Goal: Task Accomplishment & Management: Complete application form

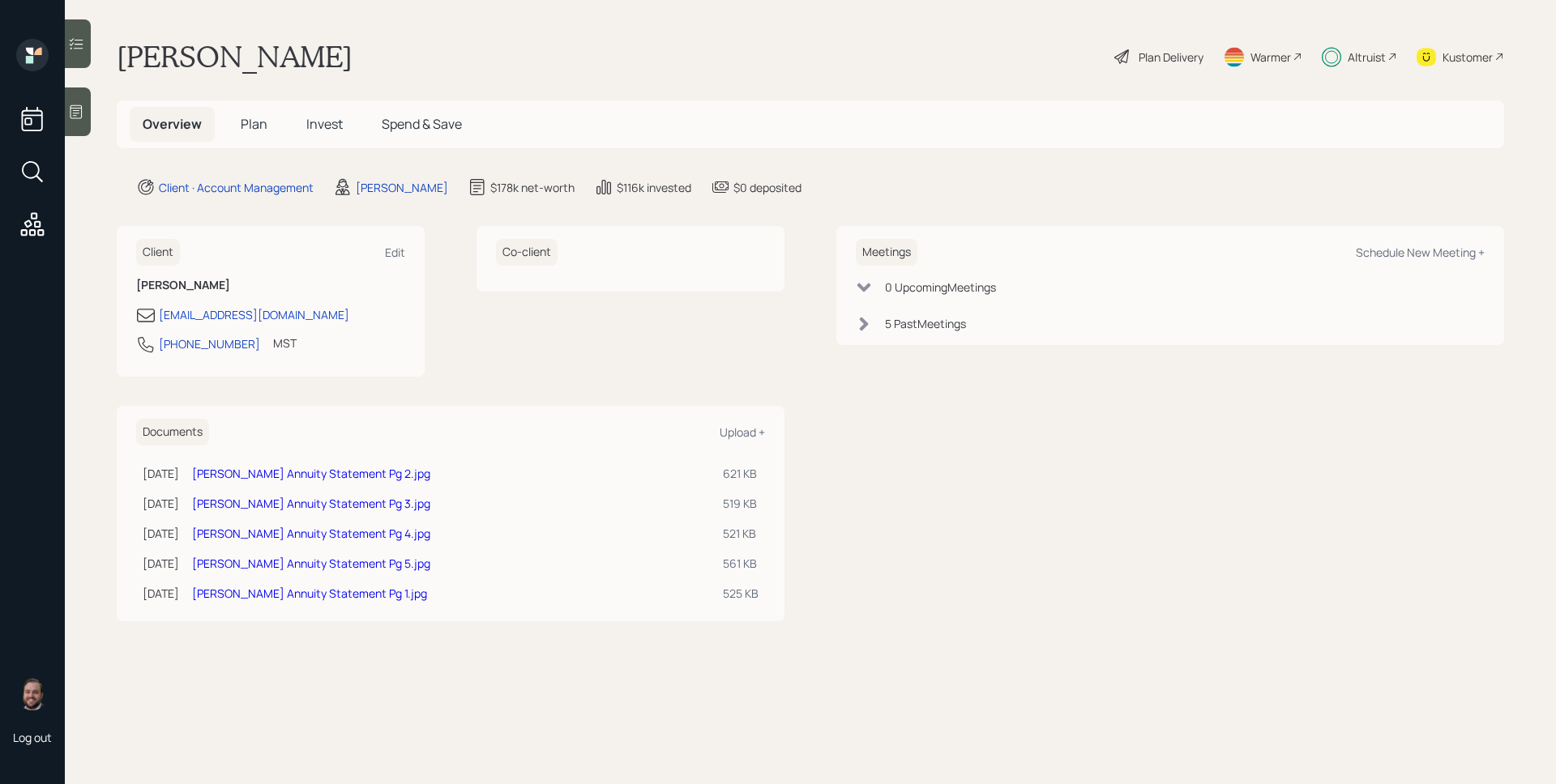
click at [253, 122] on span "Plan" at bounding box center [254, 124] width 27 height 18
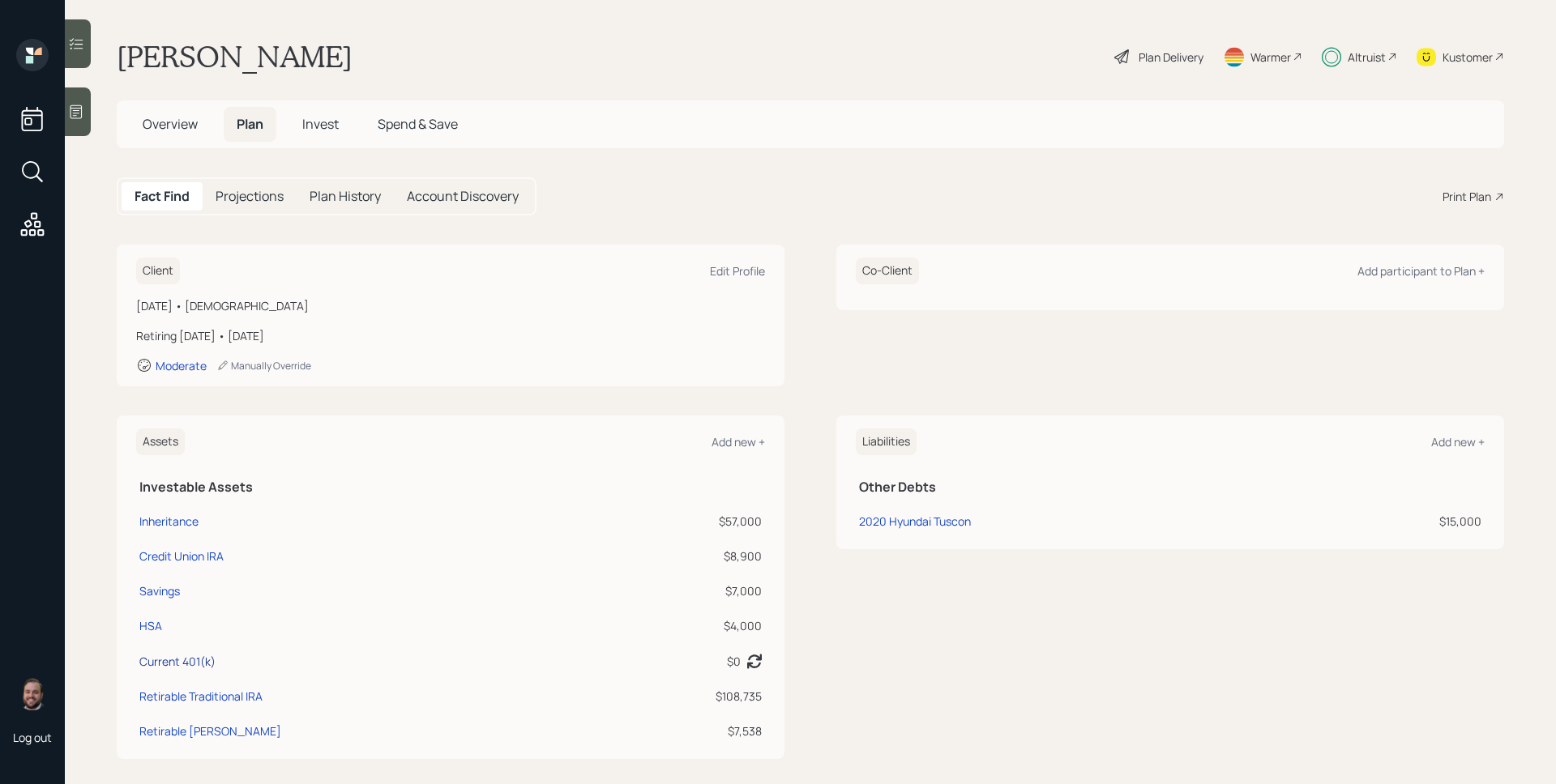
click at [193, 660] on div "Current 401(k)" at bounding box center [177, 661] width 76 height 17
select select "company_sponsored"
select select "balanced"
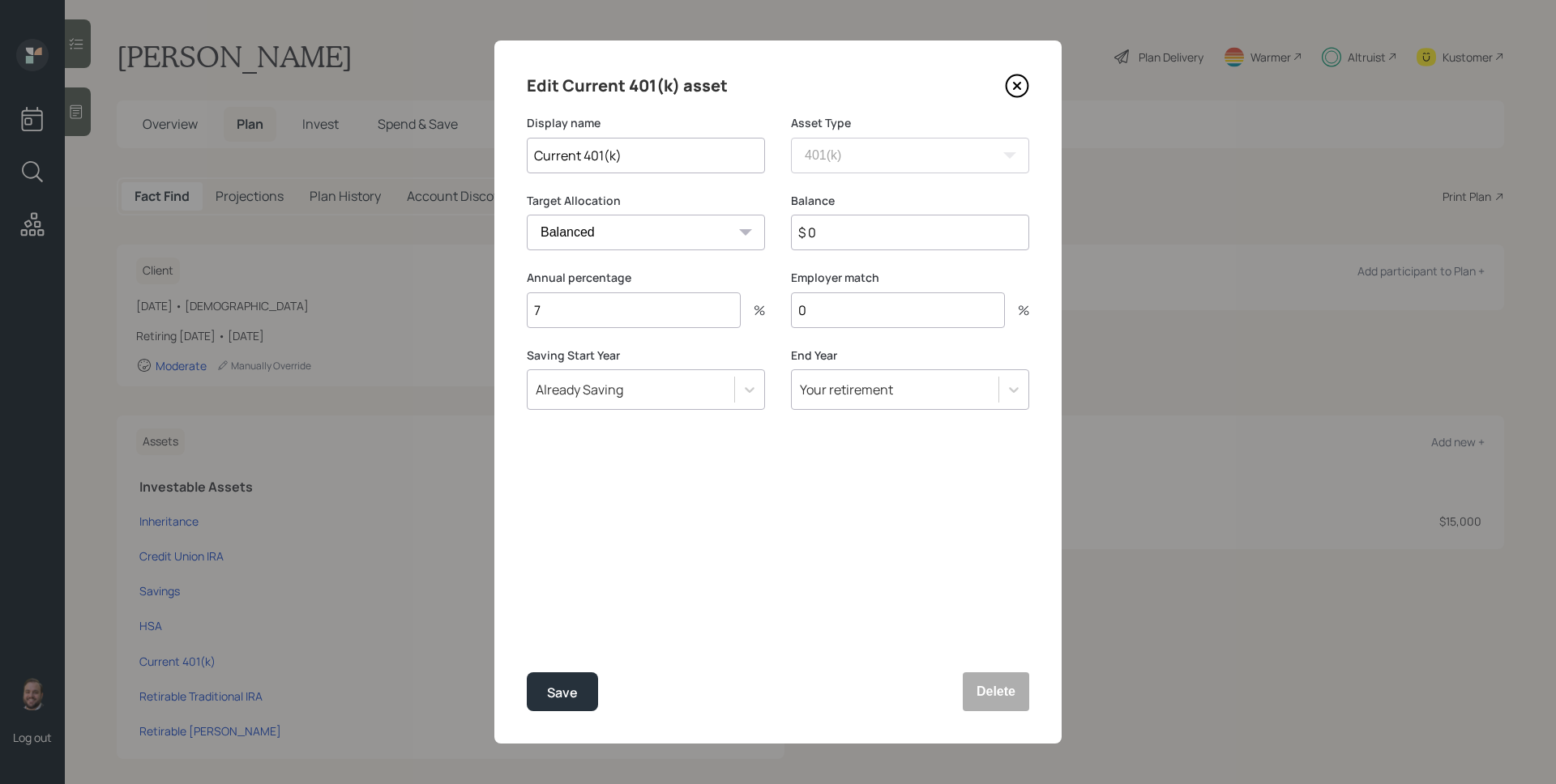
click at [853, 231] on input "$ 0" at bounding box center [909, 232] width 239 height 35
paste input "1,283,771"
type input "$ 12,838"
click at [572, 679] on button "Save" at bounding box center [562, 692] width 71 height 39
